Goal: Communication & Community: Answer question/provide support

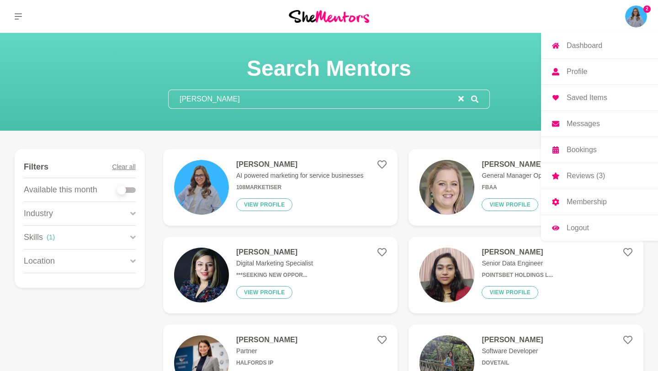
click at [641, 16] on img at bounding box center [636, 16] width 22 height 22
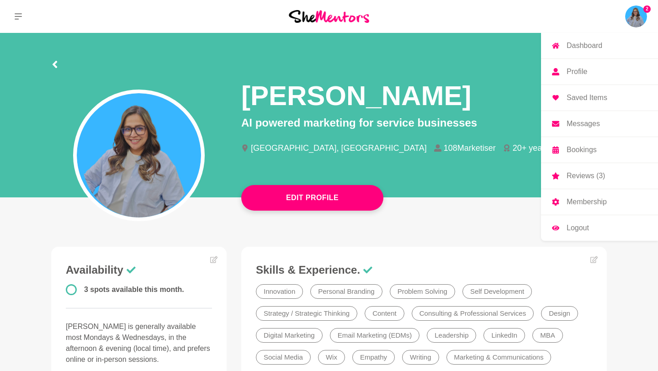
click at [581, 126] on p "Messages" at bounding box center [582, 123] width 33 height 7
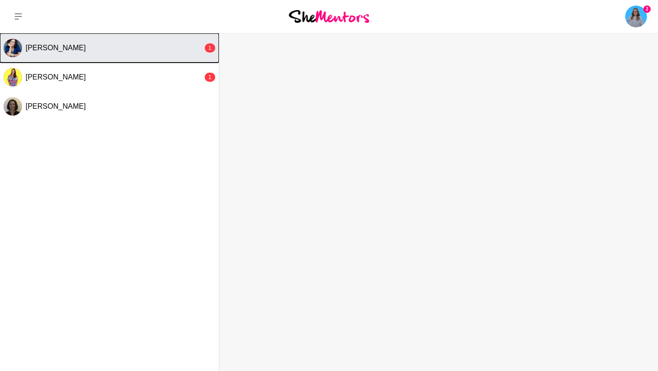
click at [152, 58] on button "[PERSON_NAME] 1" at bounding box center [109, 47] width 219 height 29
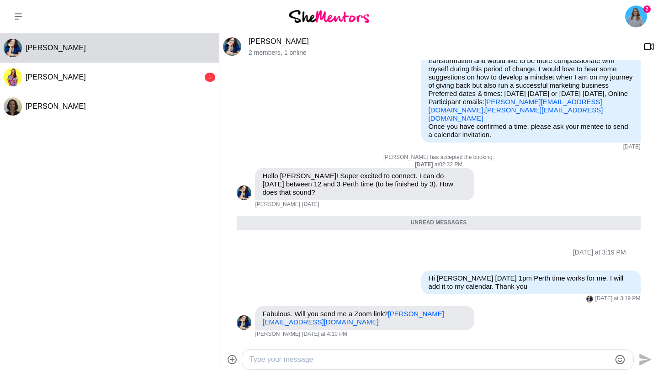
scroll to position [126, 0]
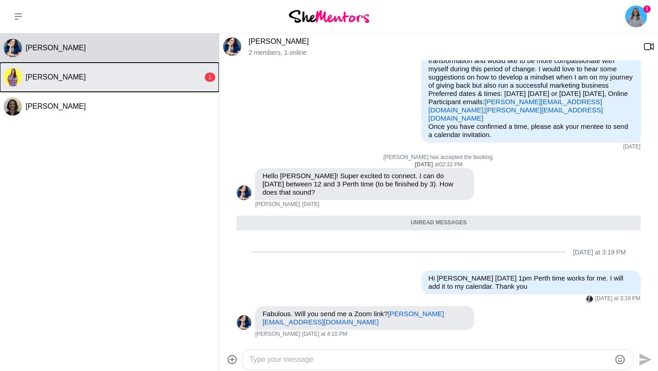
click at [146, 76] on div "[PERSON_NAME]" at bounding box center [114, 77] width 177 height 9
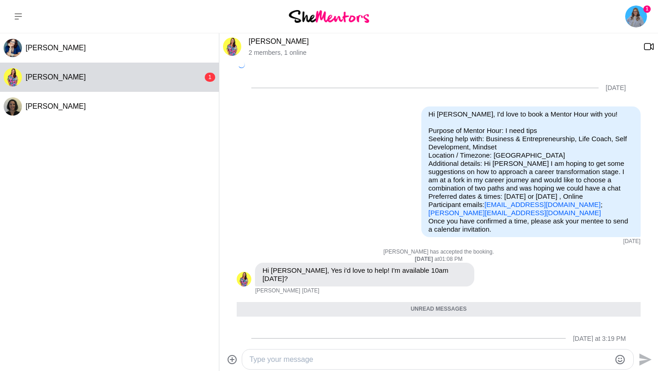
scroll to position [135, 0]
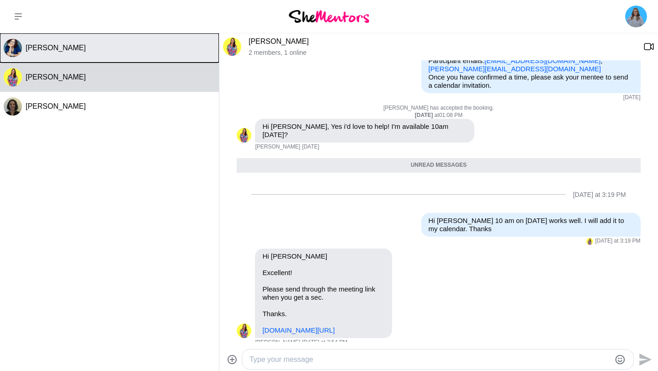
click at [142, 53] on button "[PERSON_NAME]" at bounding box center [109, 47] width 219 height 29
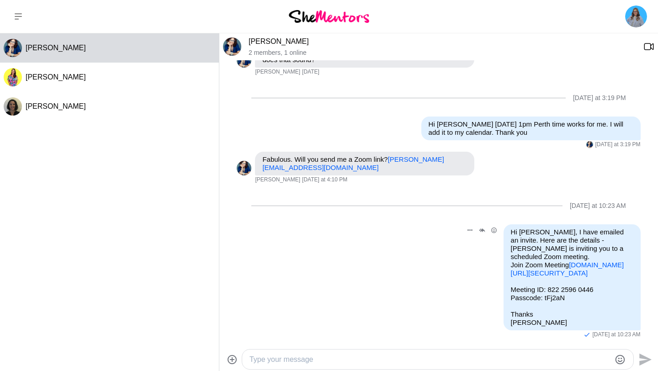
scroll to position [275, 0]
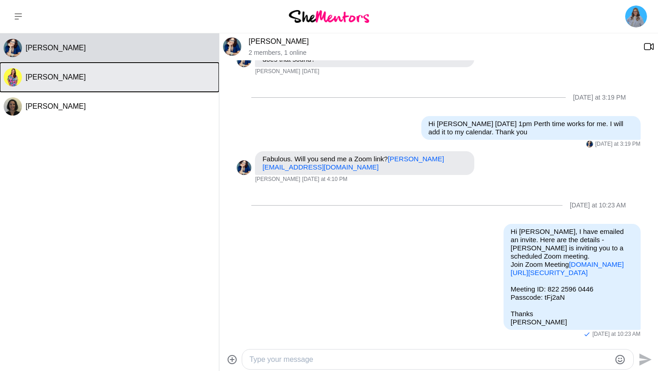
click at [143, 72] on button "[PERSON_NAME]" at bounding box center [109, 77] width 219 height 29
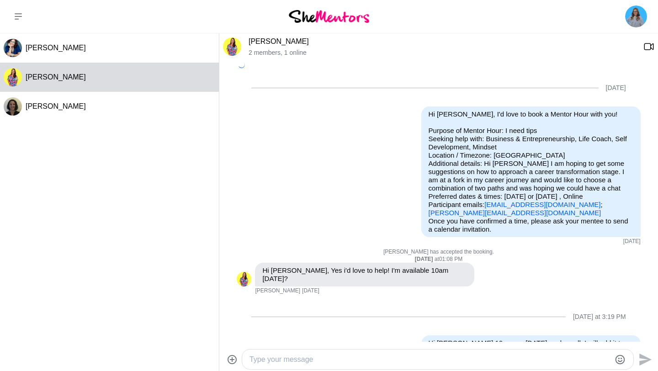
scroll to position [113, 0]
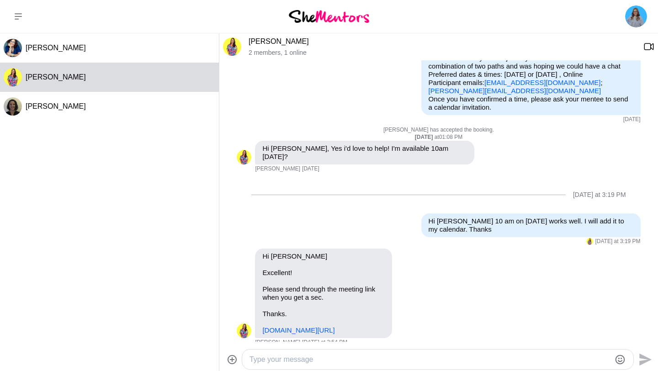
click at [280, 354] on textarea "Type your message" at bounding box center [429, 359] width 361 height 11
paste textarea "[PERSON_NAME] is inviting you to a scheduled Zoom meeting. Join Zoom Meeting [U…"
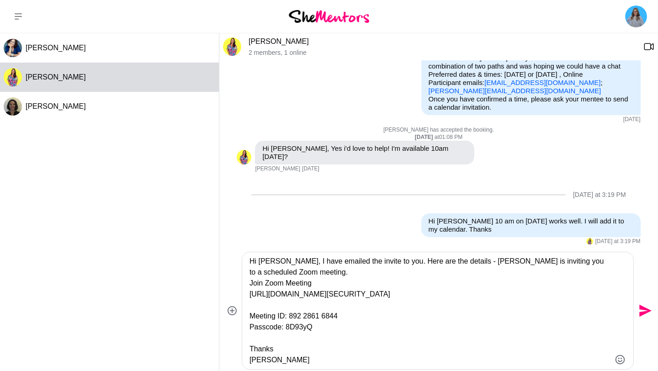
scroll to position [10, 0]
type textarea "Hi [PERSON_NAME], I have emailed the invite to you. Here are the details - [PER…"
click at [638, 312] on icon "Send" at bounding box center [644, 310] width 15 height 15
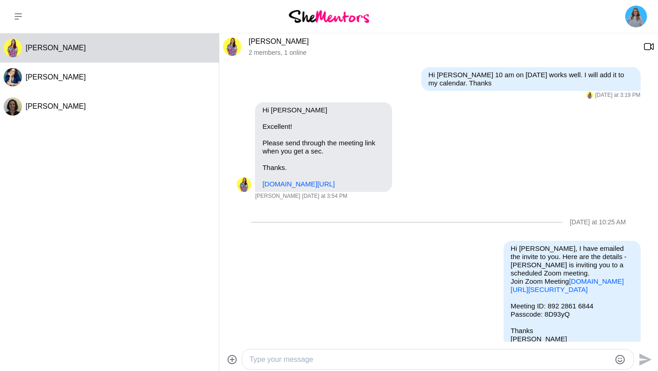
scroll to position [284, 0]
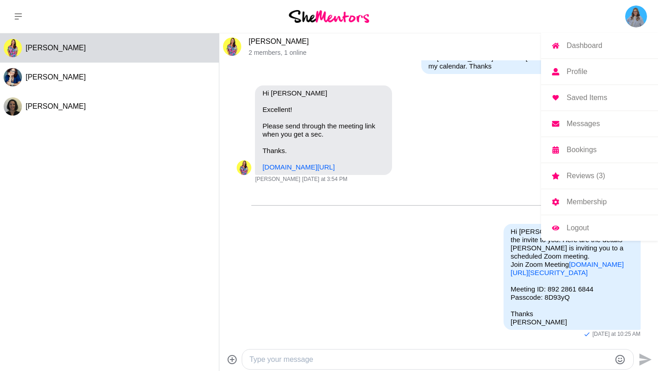
click at [582, 72] on p "Profile" at bounding box center [576, 71] width 21 height 7
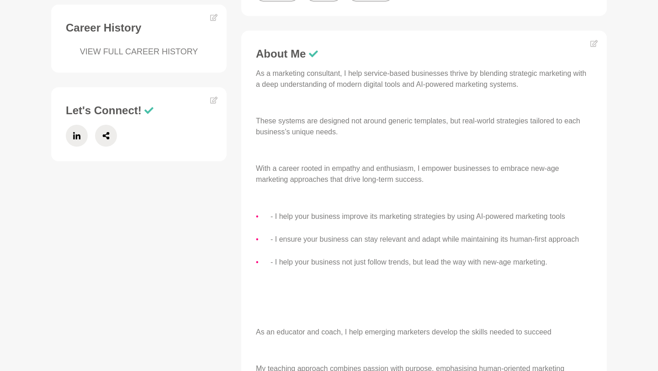
scroll to position [438, 0]
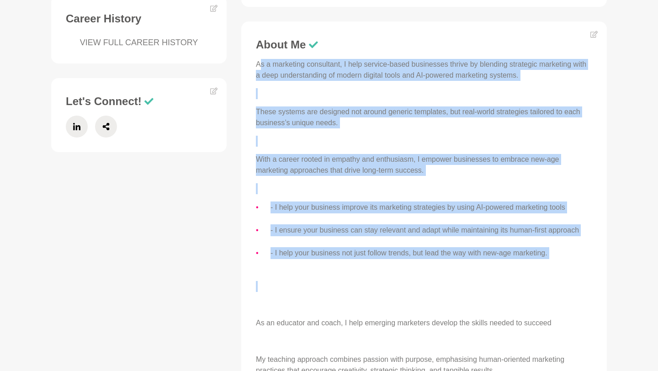
drag, startPoint x: 258, startPoint y: 66, endPoint x: 415, endPoint y: 272, distance: 259.1
click at [415, 272] on div "As a marketing consultant, I help service-based businesses thrive by blending s…" at bounding box center [424, 265] width 336 height 412
drag, startPoint x: 257, startPoint y: 64, endPoint x: 387, endPoint y: 280, distance: 251.7
click at [387, 280] on div "As a marketing consultant, I help service-based businesses thrive by blending s…" at bounding box center [424, 265] width 336 height 412
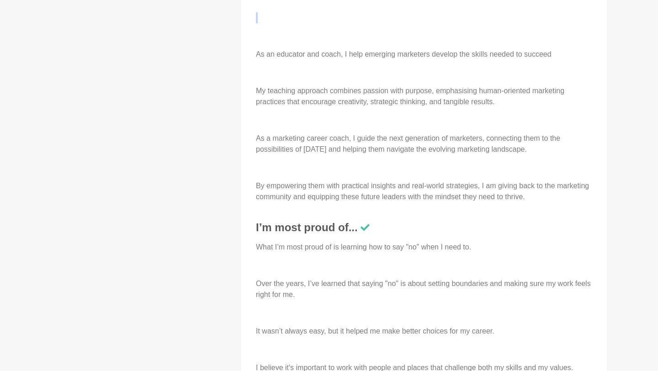
scroll to position [707, 0]
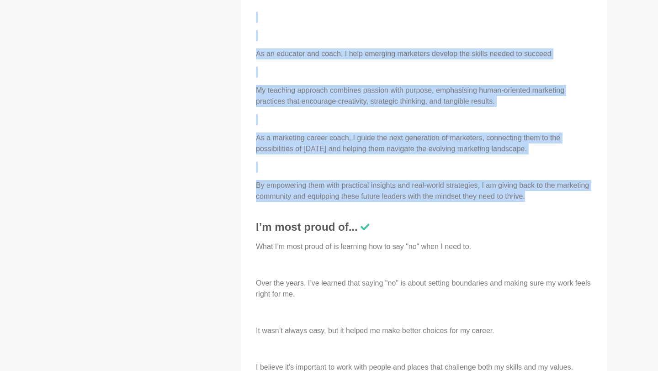
click at [565, 198] on p "By empowering them with practical insights and real-world strategies, I am givi…" at bounding box center [424, 191] width 336 height 22
copy div "Lo i dolorsita consectetu, A elit seddoei-tempo incididunt utlabo et dolorema a…"
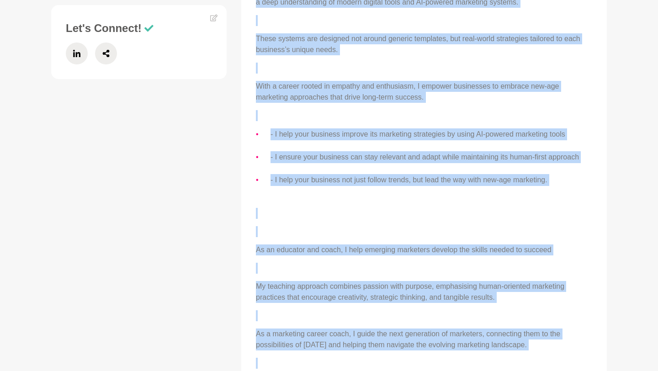
scroll to position [456, 0]
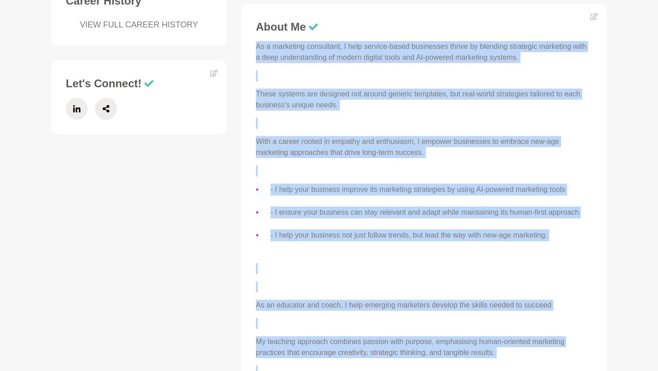
click at [345, 219] on ul "- I help your business improve its marketing strategies by using AI-powered mar…" at bounding box center [424, 213] width 336 height 58
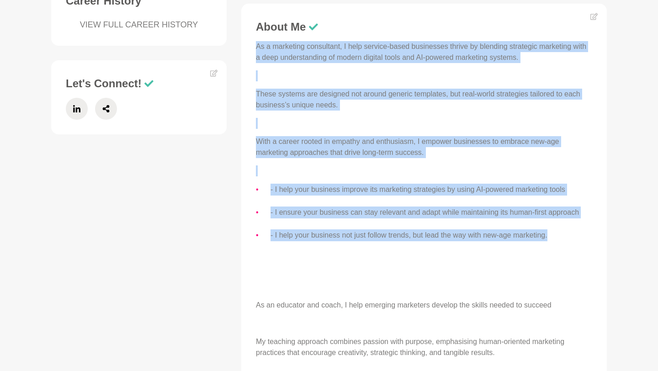
drag, startPoint x: 258, startPoint y: 48, endPoint x: 561, endPoint y: 235, distance: 356.9
click at [561, 235] on div "As a marketing consultant, I help service-based businesses thrive by blending s…" at bounding box center [424, 247] width 336 height 412
copy div "As a marketing consultant, I help service-based businesses thrive by blending s…"
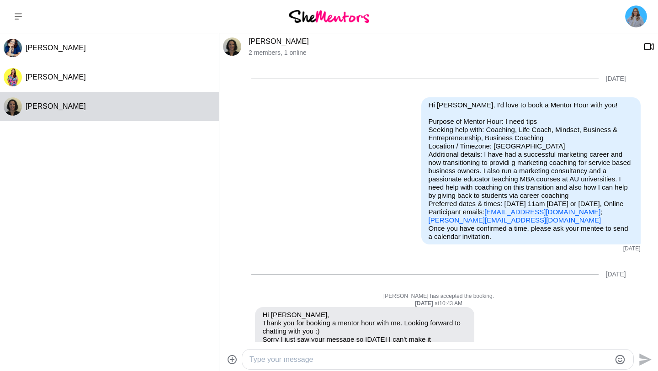
scroll to position [507, 0]
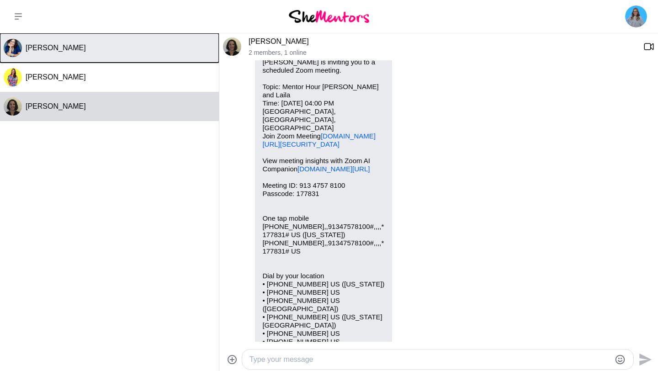
click at [117, 50] on div "[PERSON_NAME]" at bounding box center [121, 47] width 190 height 9
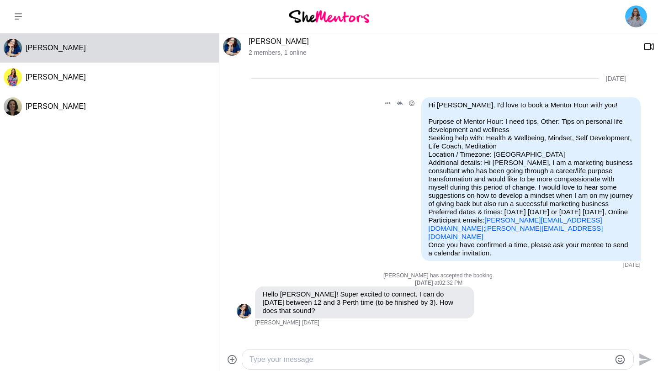
scroll to position [105, 0]
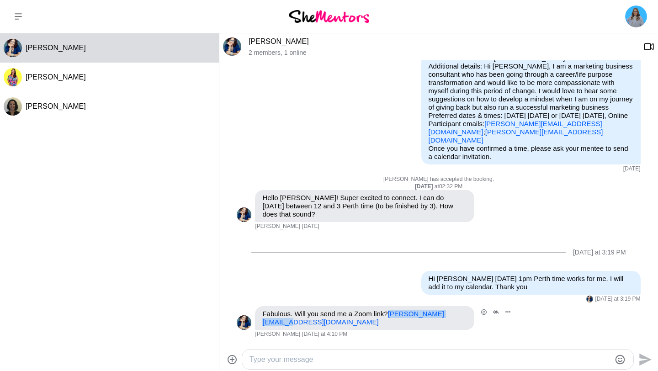
drag, startPoint x: 358, startPoint y: 324, endPoint x: 263, endPoint y: 319, distance: 95.1
click at [263, 319] on p "Fabulous. Will you send me a Zoom link? amanda@amandaewin.com" at bounding box center [364, 318] width 205 height 16
copy link "[PERSON_NAME][EMAIL_ADDRESS][DOMAIN_NAME]"
click at [399, 357] on textarea "Type your message" at bounding box center [429, 359] width 361 height 11
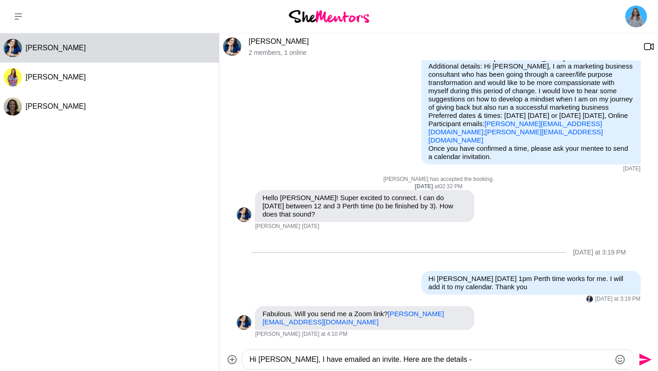
paste textarea "Mona Swarup is inviting you to a scheduled Zoom meeting. Join Zoom Meeting http…"
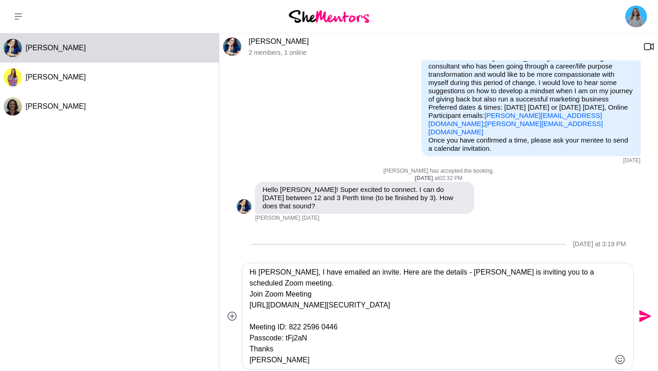
click at [384, 334] on textarea "Hi Amanda, I have emailed an invite. Here are the details - Mona Swarup is invi…" at bounding box center [429, 316] width 361 height 99
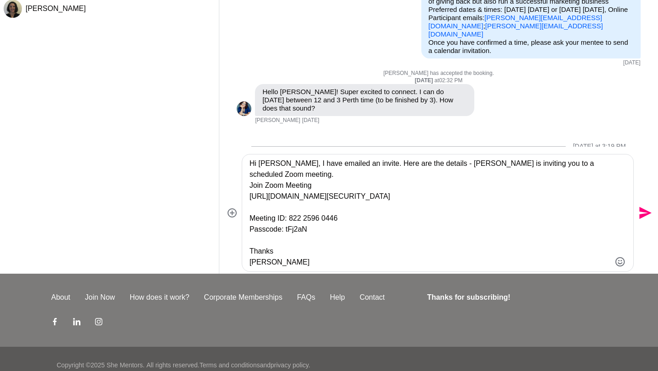
scroll to position [110, 0]
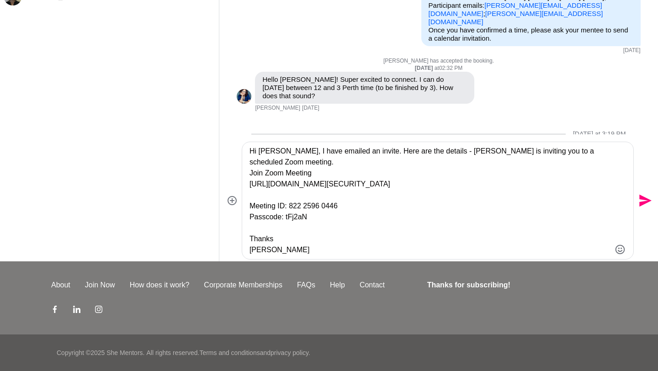
type textarea "Hi Amanda, I have emailed an invite. Here are the details - Mona Swarup is invi…"
click at [643, 199] on icon "Send" at bounding box center [645, 201] width 12 height 12
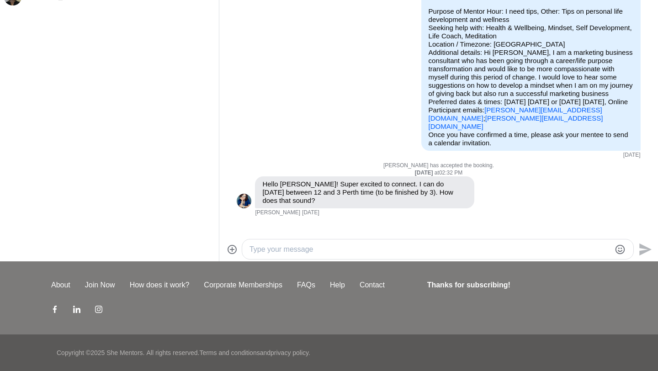
scroll to position [0, 0]
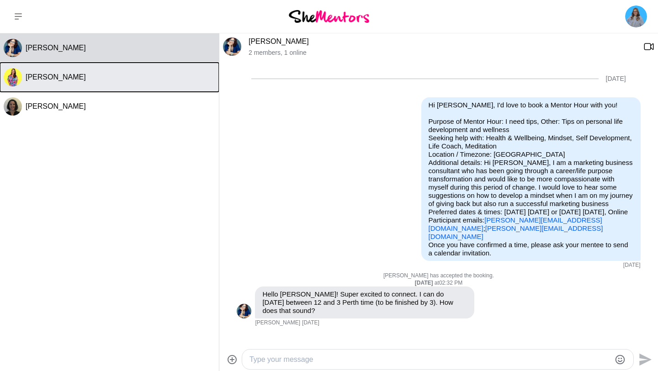
click at [129, 77] on div "[PERSON_NAME]" at bounding box center [121, 77] width 190 height 9
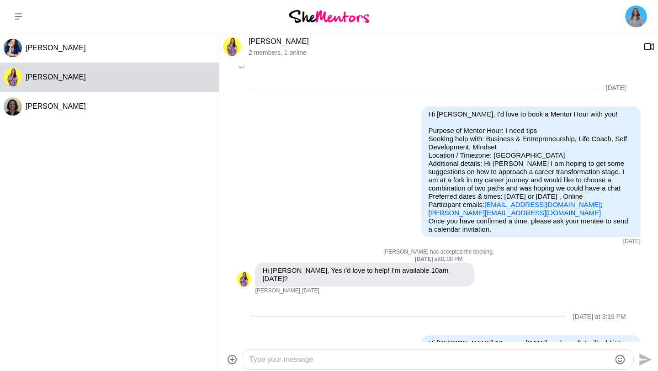
scroll to position [113, 0]
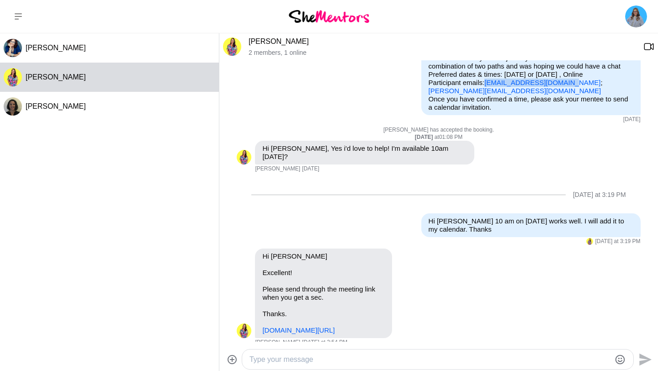
drag, startPoint x: 568, startPoint y: 83, endPoint x: 488, endPoint y: 84, distance: 79.9
click at [488, 84] on p "Purpose of Mentor Hour: I need tips Seeking help with: Business & Entrepreneurs…" at bounding box center [530, 50] width 205 height 90
copy link "[EMAIL_ADDRESS][DOMAIN_NAME]"
